Goal: Information Seeking & Learning: Learn about a topic

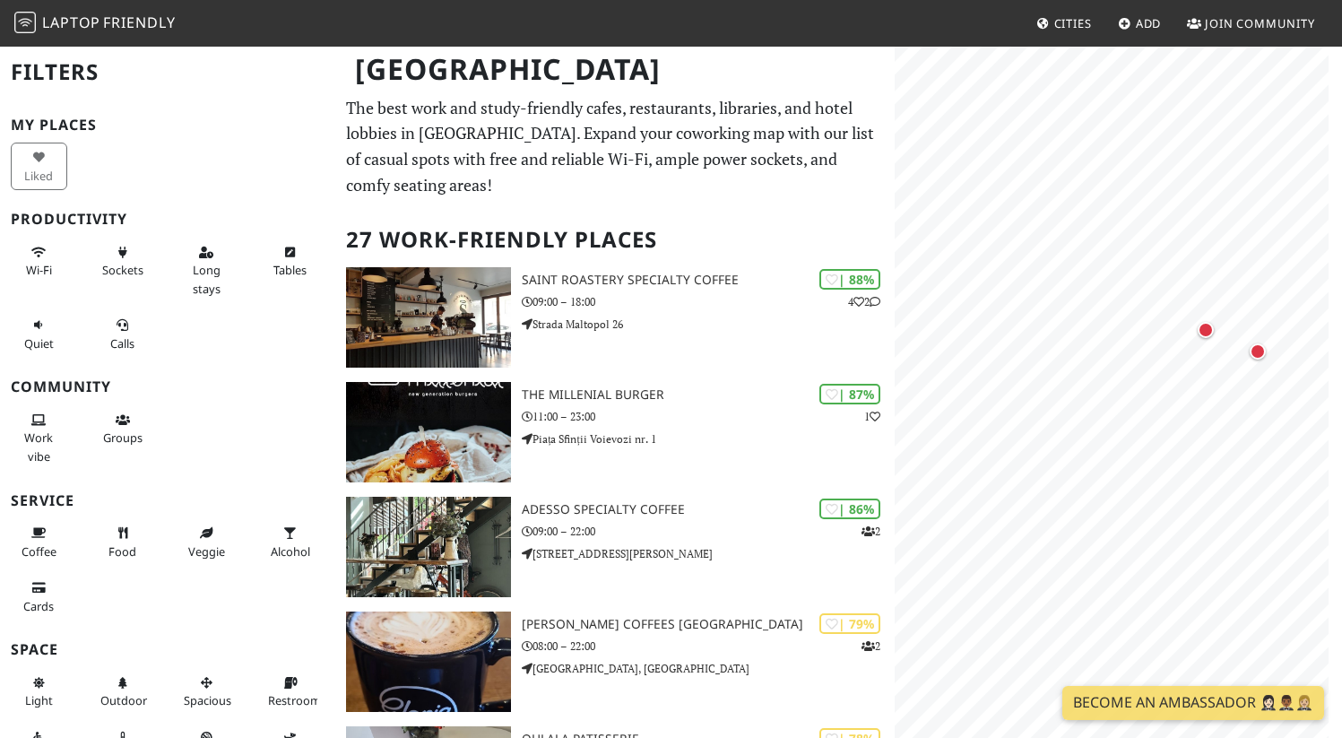
click at [1208, 335] on div "Map marker" at bounding box center [1205, 330] width 16 height 16
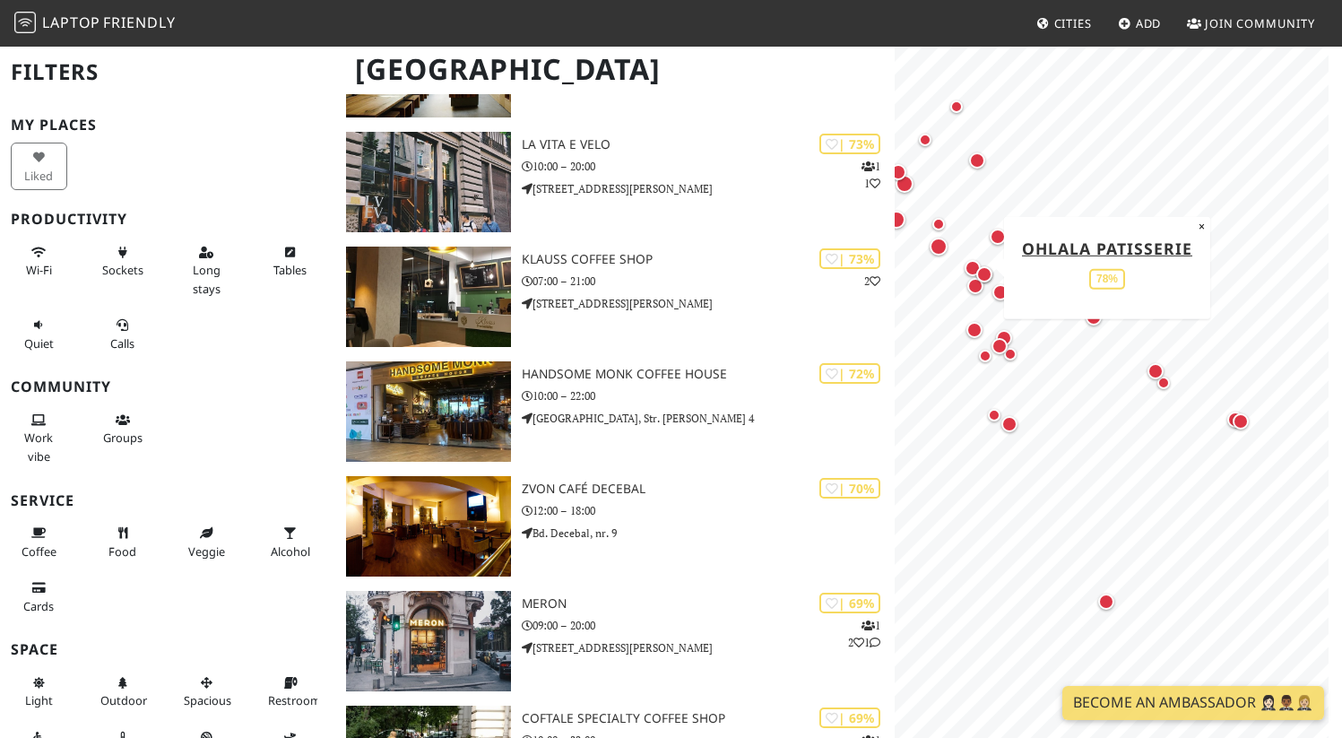
scroll to position [1287, 0]
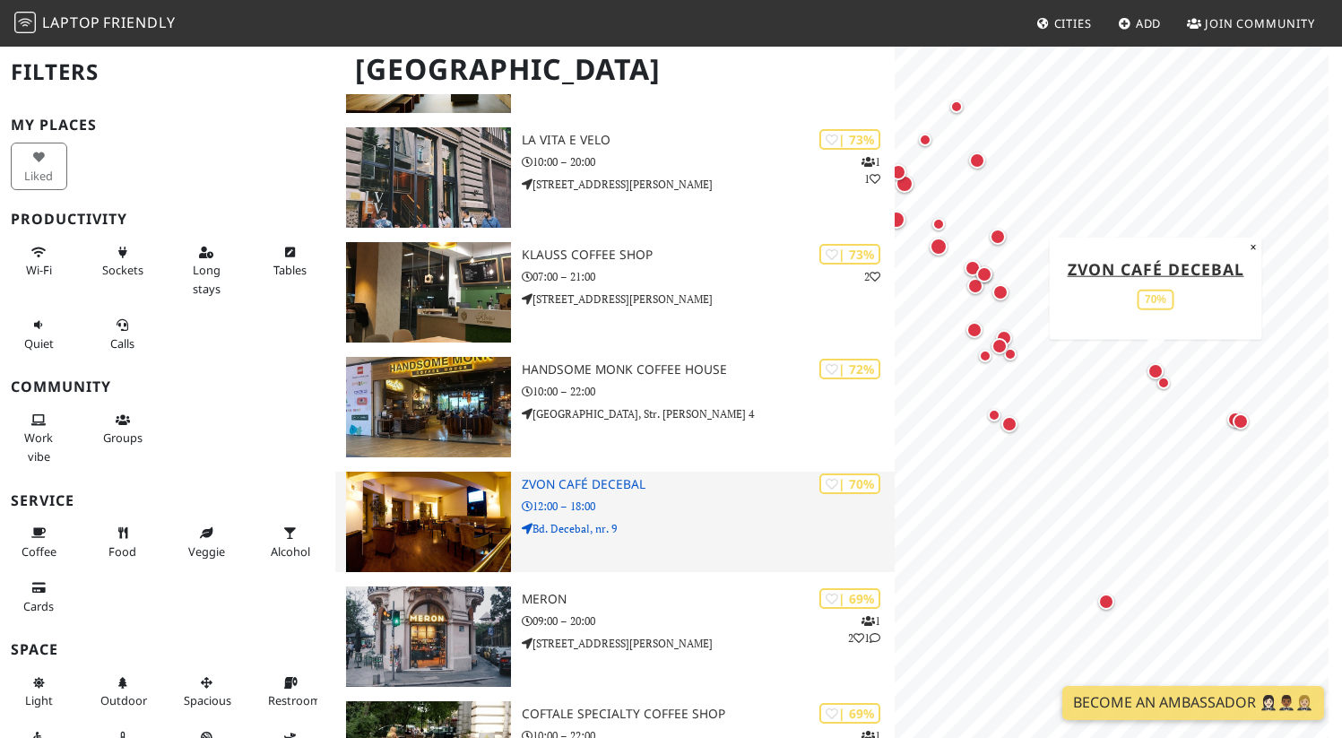
click at [452, 543] on img at bounding box center [428, 521] width 165 height 100
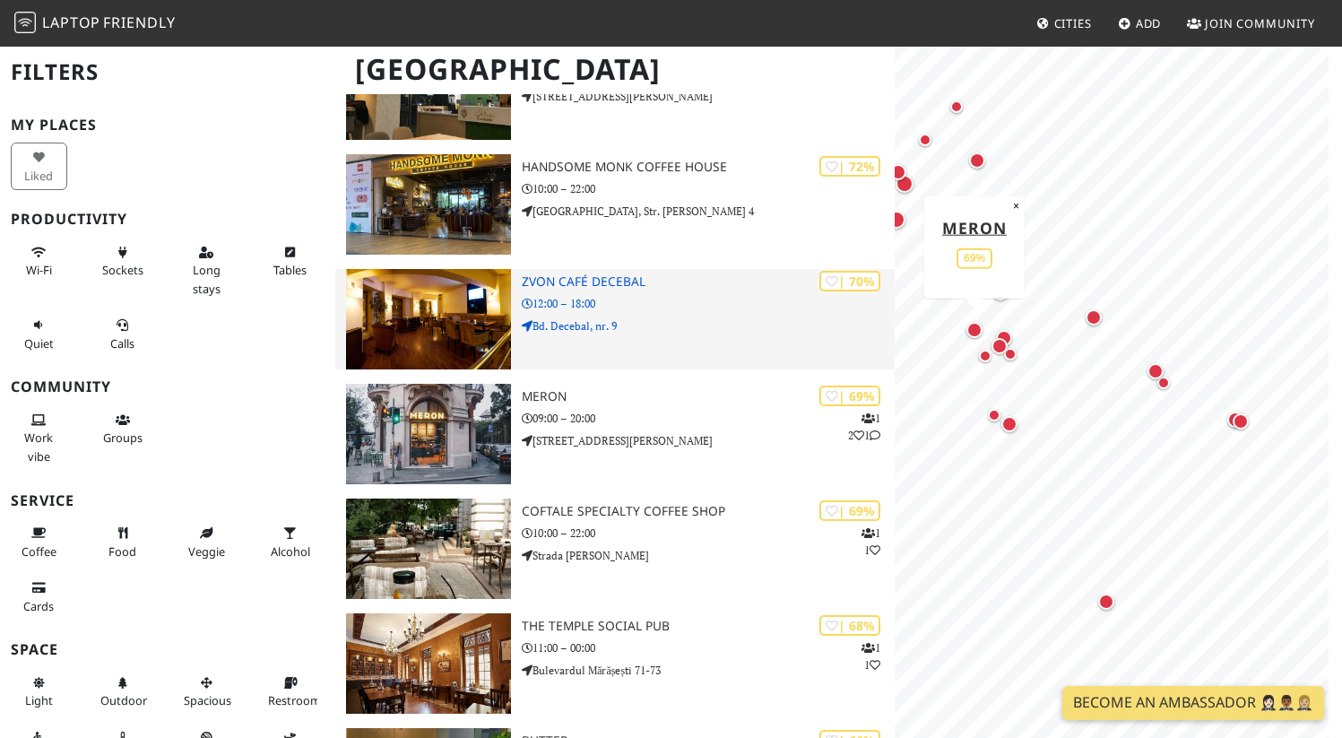
scroll to position [1646, 0]
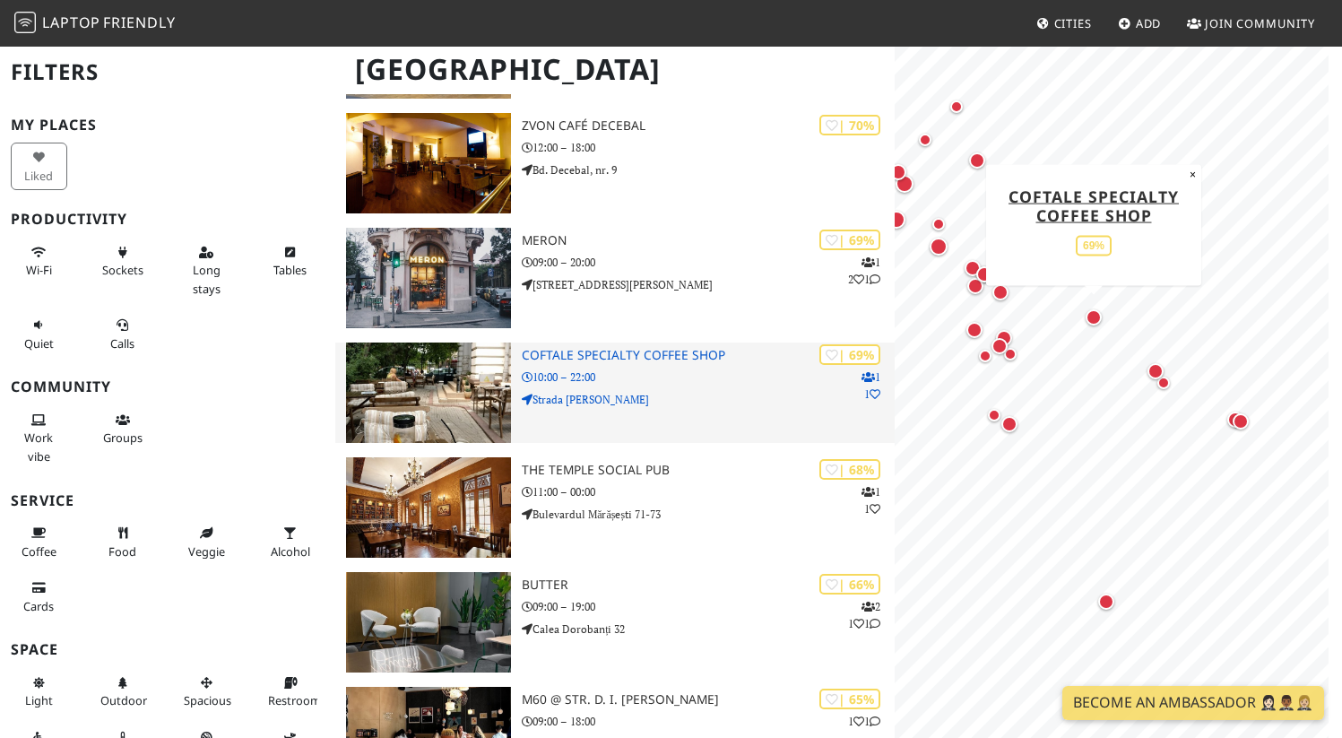
click at [449, 392] on img at bounding box center [428, 392] width 165 height 100
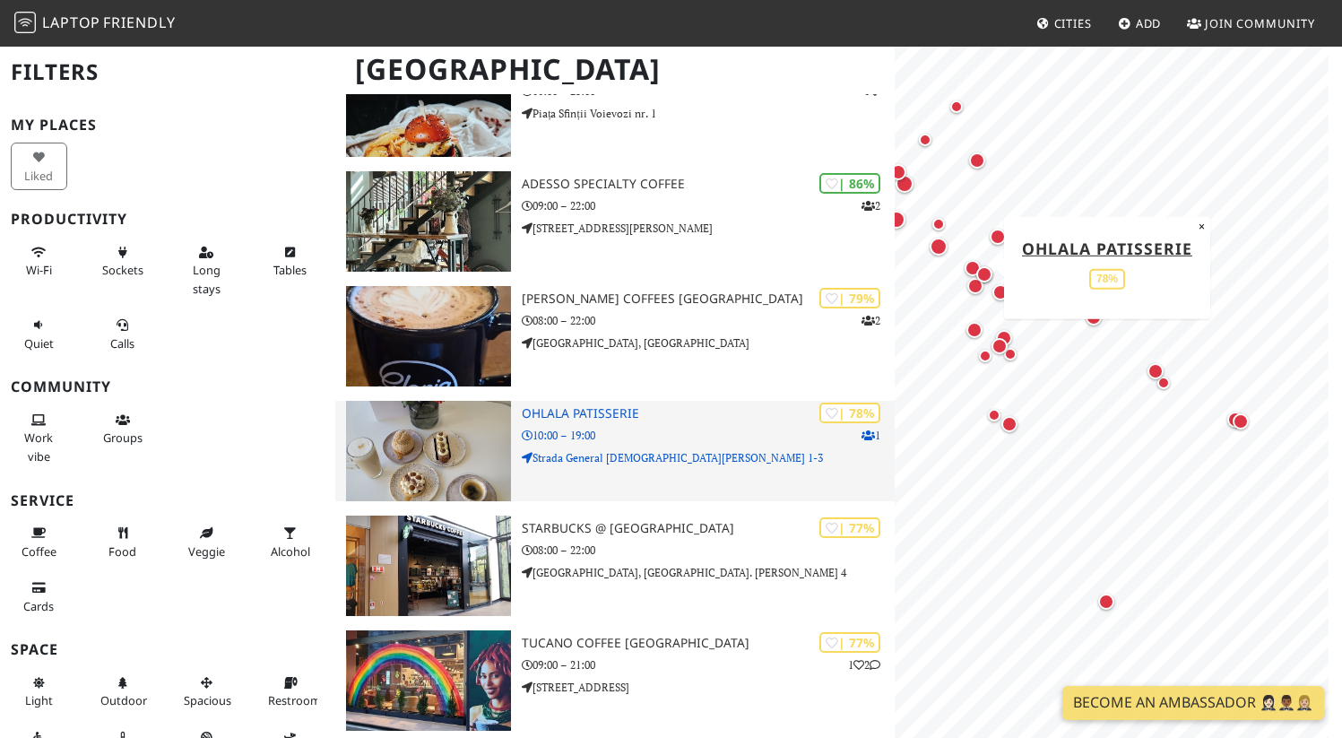
scroll to position [320, 0]
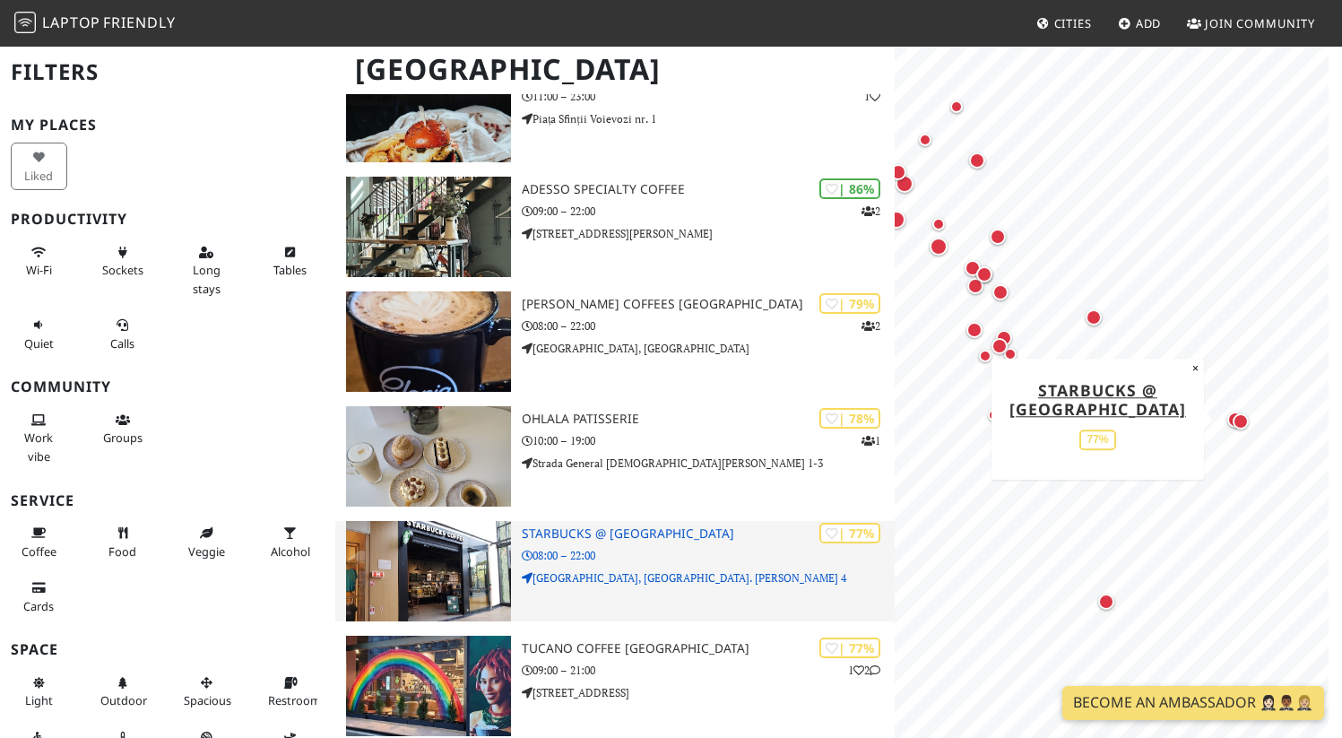
click at [464, 584] on img at bounding box center [428, 571] width 165 height 100
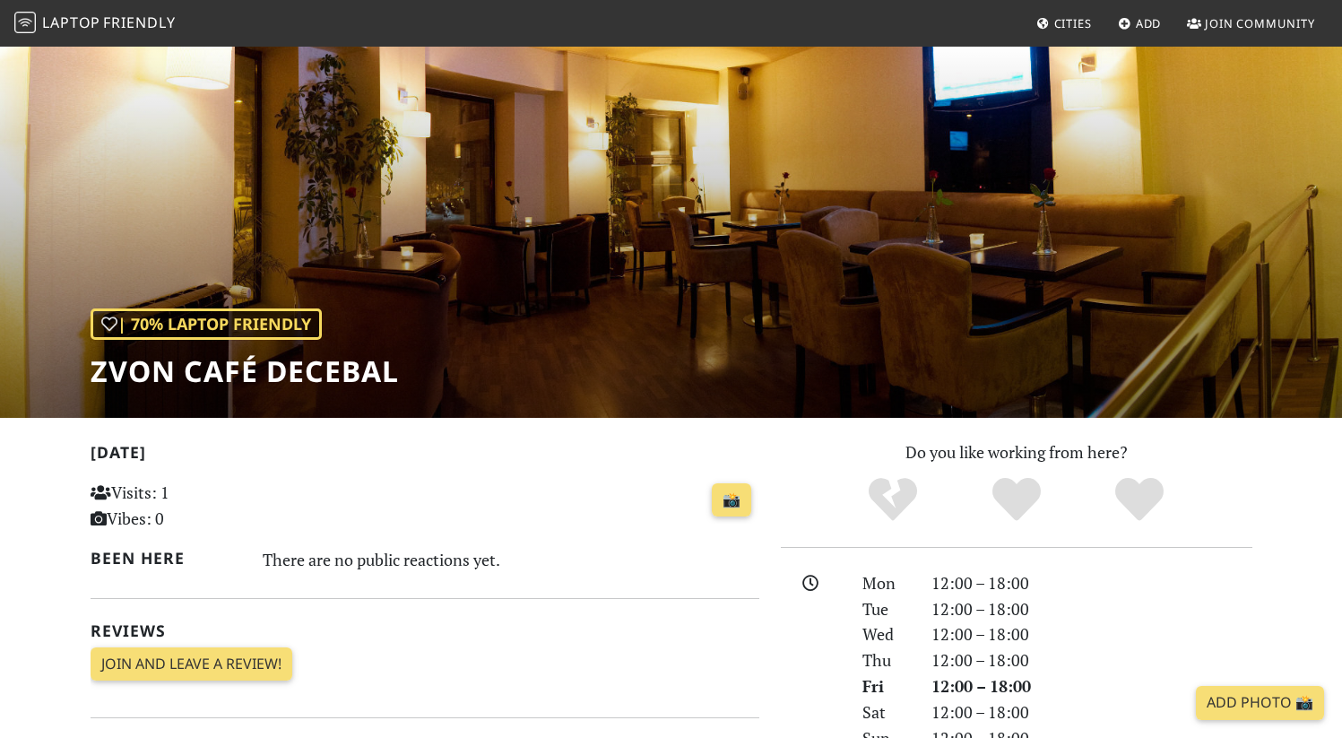
click at [548, 175] on div "| 70% Laptop Friendly Zvon Café Decebal" at bounding box center [671, 231] width 1342 height 373
